Goal: Task Accomplishment & Management: Use online tool/utility

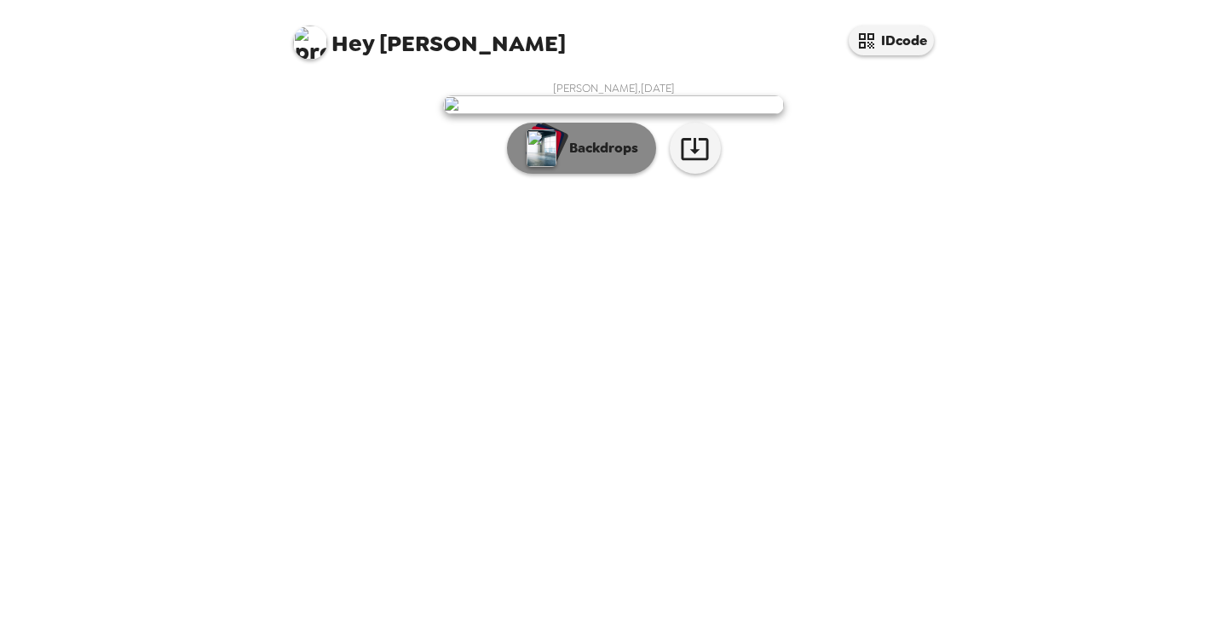
click at [609, 158] on p "Backdrops" at bounding box center [600, 148] width 78 height 20
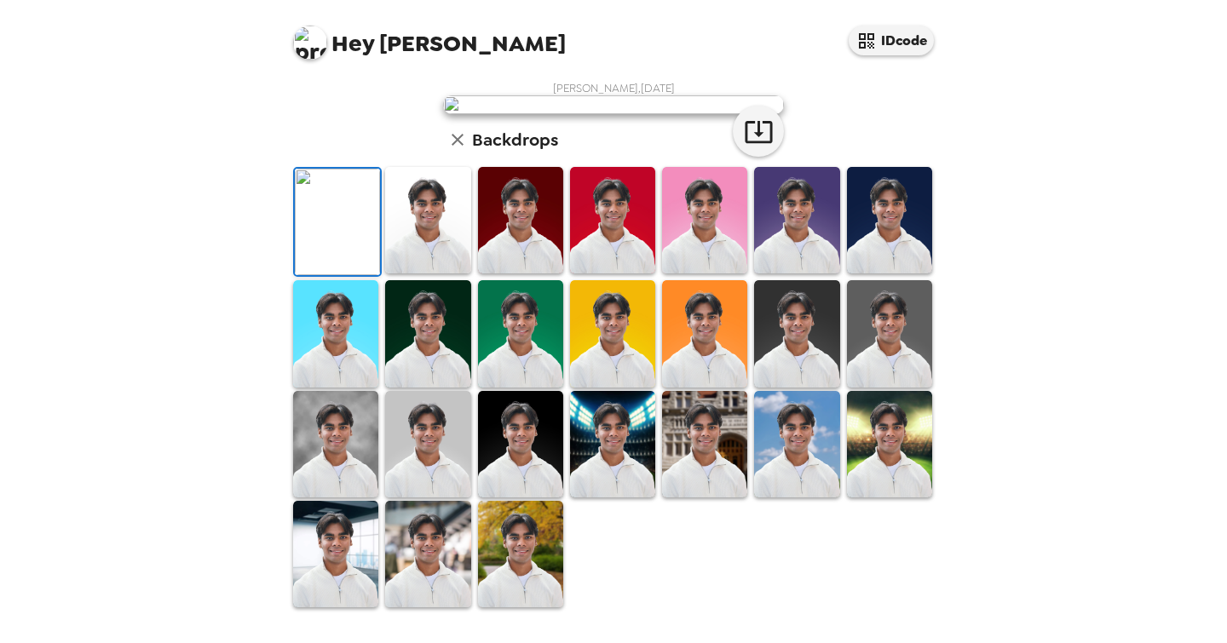
scroll to position [337, 0]
click at [439, 274] on img at bounding box center [427, 220] width 85 height 107
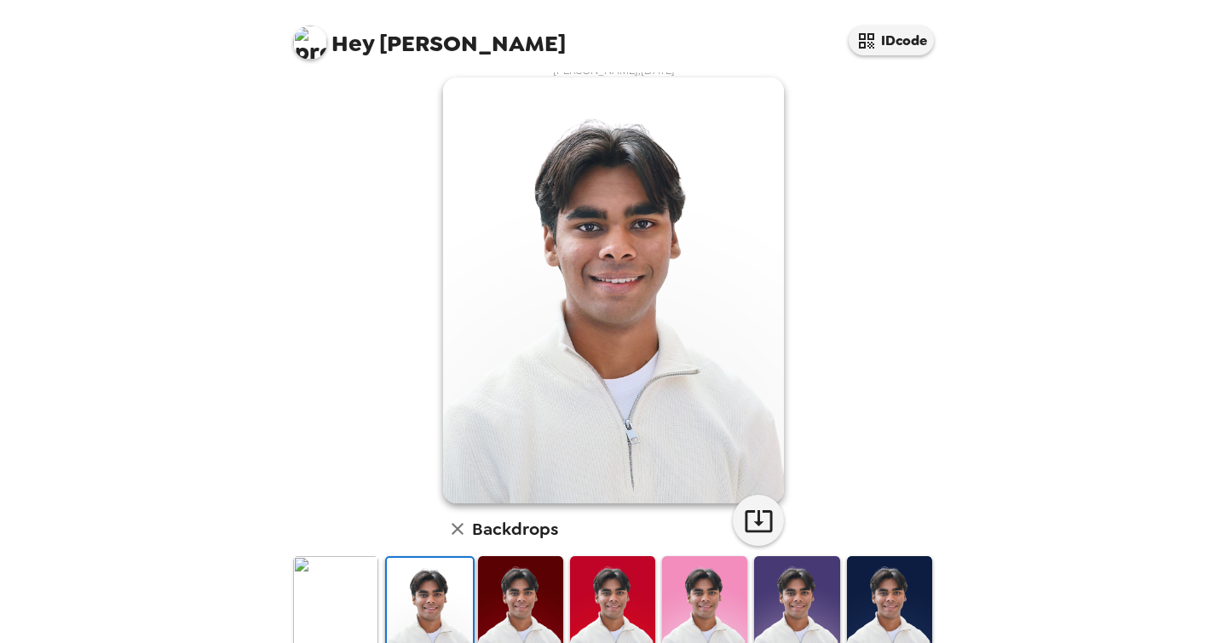
scroll to position [0, 0]
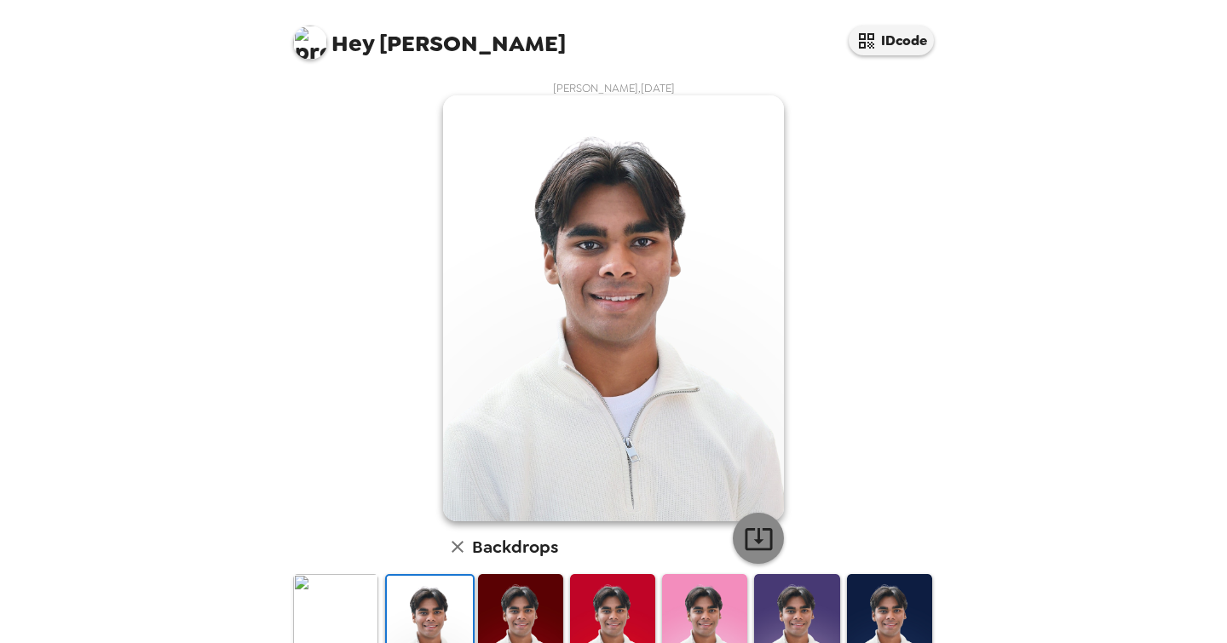
click at [744, 533] on icon "button" at bounding box center [759, 539] width 30 height 30
